Goal: Information Seeking & Learning: Find specific fact

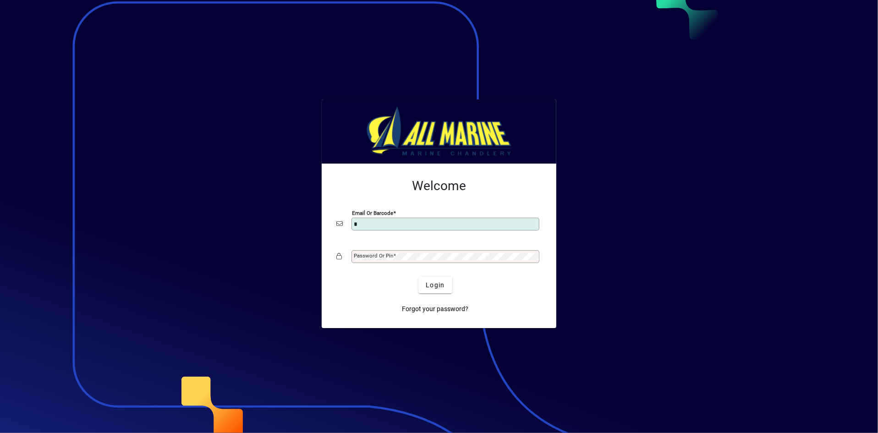
type input "**********"
click at [396, 260] on div "Password or Pin" at bounding box center [446, 256] width 188 height 13
click at [419, 277] on button "Login" at bounding box center [435, 285] width 33 height 17
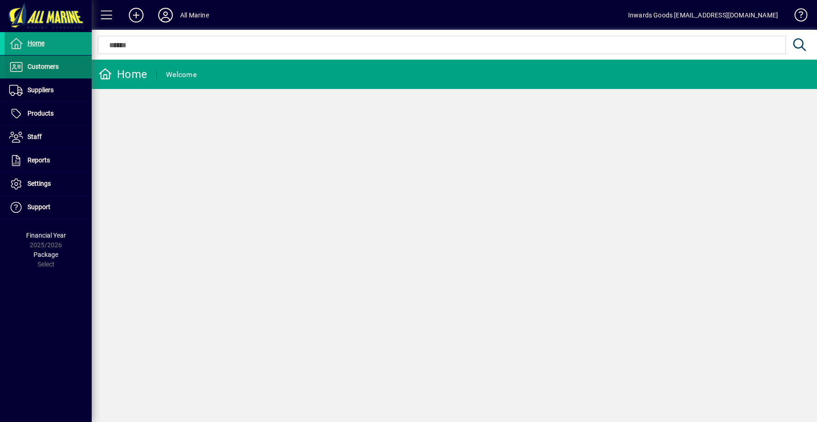
click at [31, 68] on span "Customers" at bounding box center [43, 66] width 31 height 7
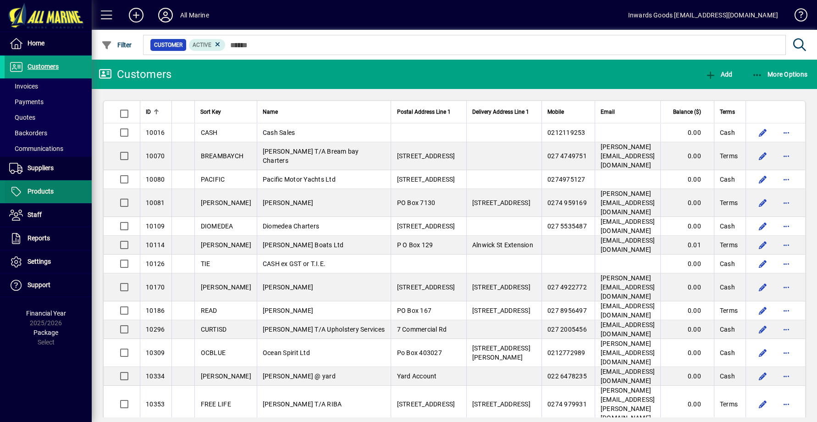
click at [62, 194] on span at bounding box center [48, 192] width 87 height 22
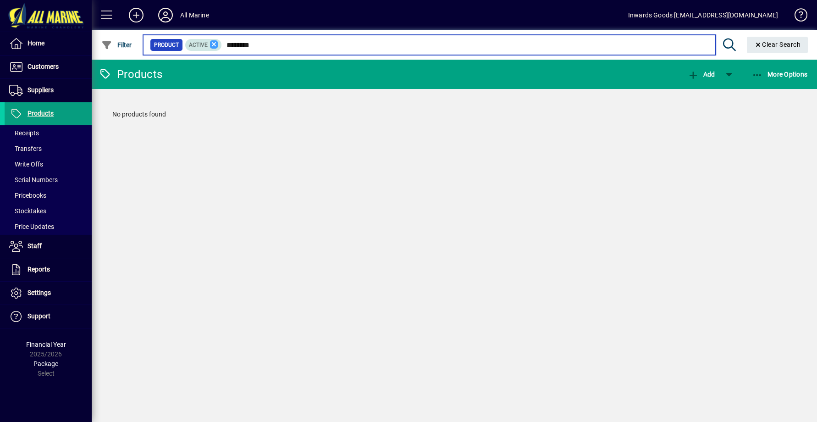
type input "********"
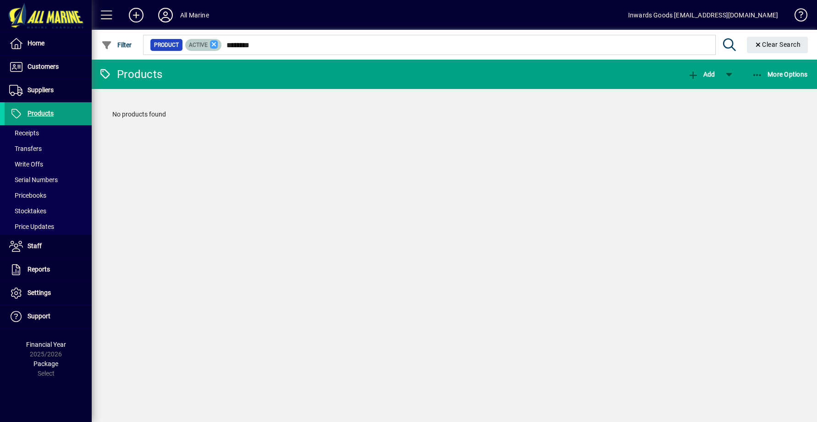
click at [211, 47] on icon at bounding box center [214, 44] width 8 height 8
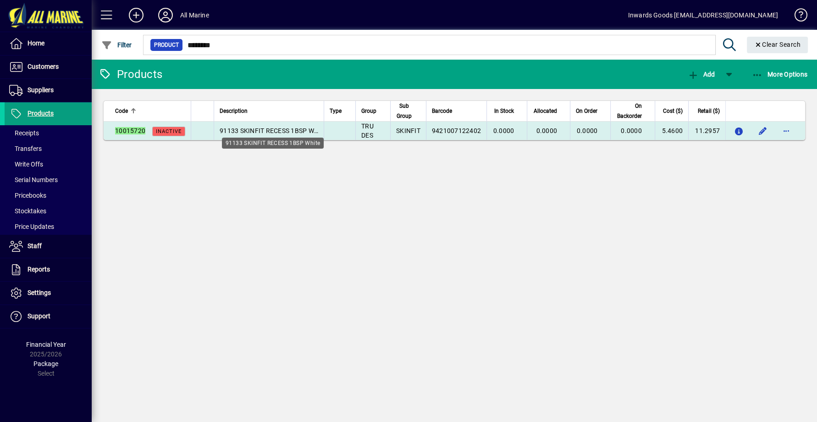
click at [278, 127] on span "91133 SKINFIT RECESS 1BSP White" at bounding box center [272, 130] width 105 height 7
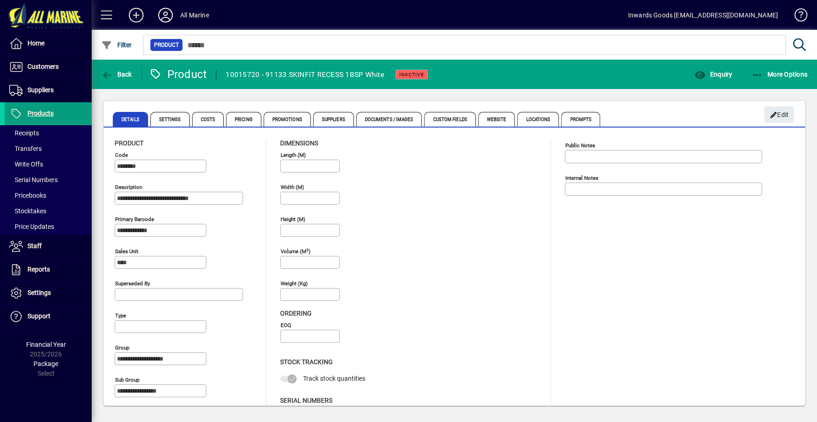
drag, startPoint x: 267, startPoint y: 73, endPoint x: 384, endPoint y: 73, distance: 116.9
click at [384, 73] on div "10015720 - 91133 SKINFIT RECESS 1BSP White" at bounding box center [305, 74] width 159 height 15
copy div "91133 SKINFIT RECESS 1BSP White"
click at [210, 116] on span "Costs" at bounding box center [208, 119] width 32 height 15
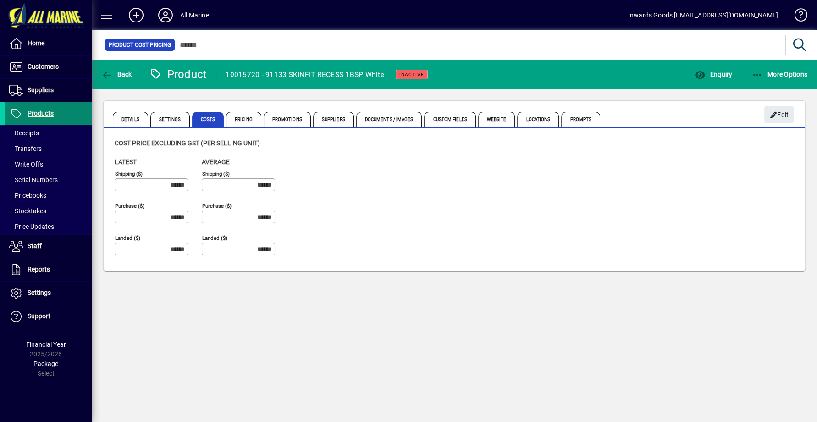
click at [44, 110] on span "Products" at bounding box center [41, 113] width 26 height 7
